Goal: Task Accomplishment & Management: Complete application form

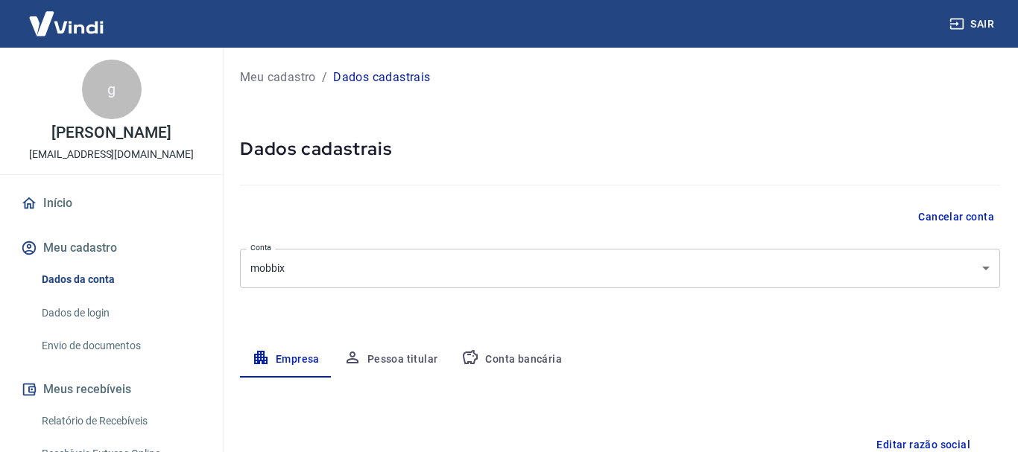
select select "SP"
select select "business"
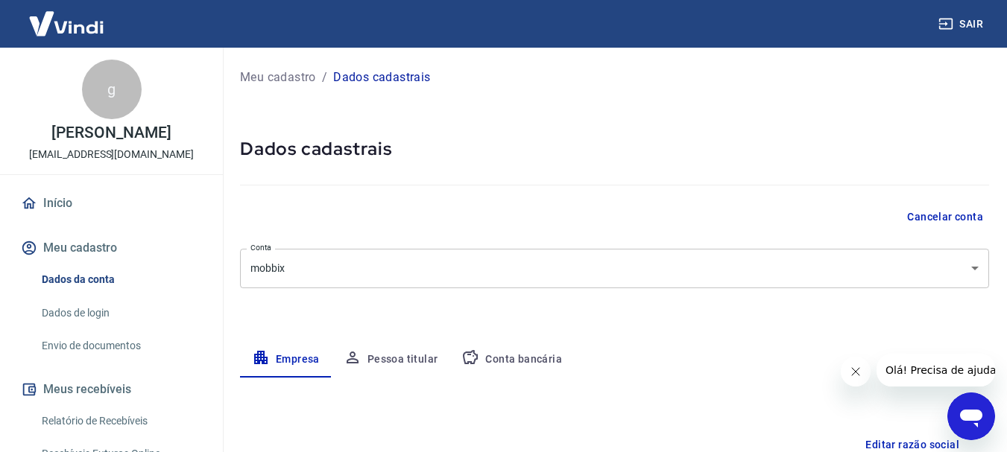
click at [48, 215] on link "Início" at bounding box center [111, 203] width 187 height 33
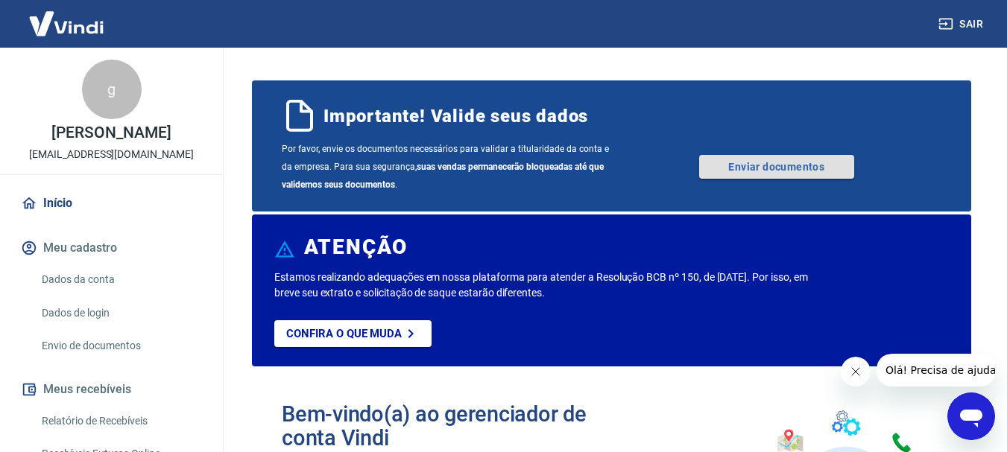
click at [757, 165] on link "Enviar documentos" at bounding box center [776, 167] width 155 height 24
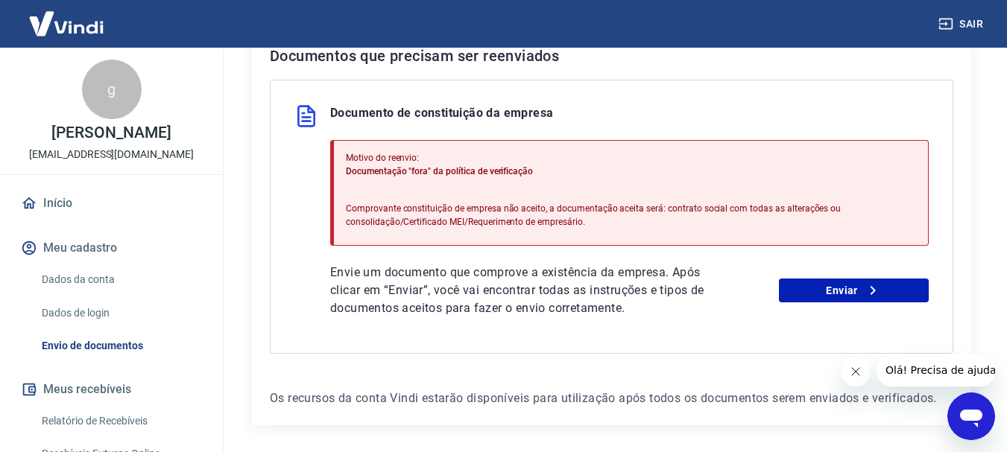
scroll to position [373, 0]
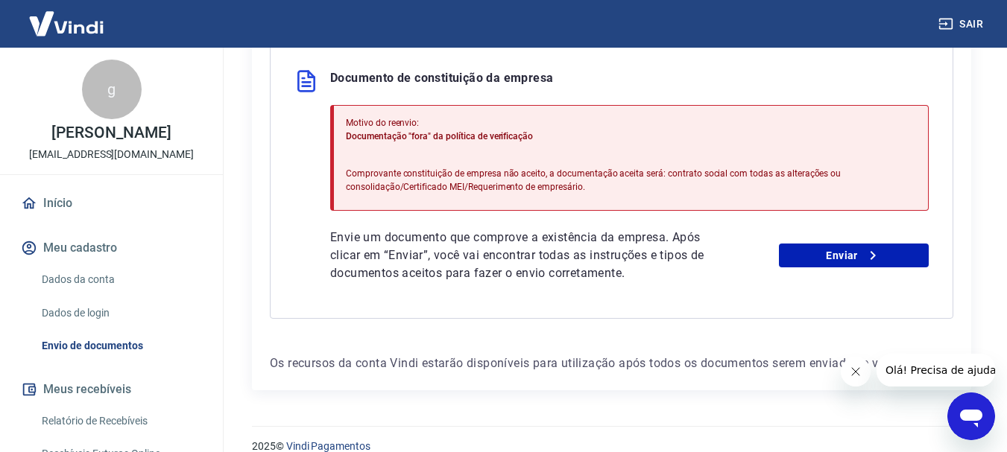
click at [898, 243] on div "Envie um documento que comprove a existência da empresa. Após clicar em “Enviar…" at bounding box center [629, 256] width 599 height 54
click at [877, 254] on icon at bounding box center [873, 256] width 18 height 18
